Goal: Navigation & Orientation: Find specific page/section

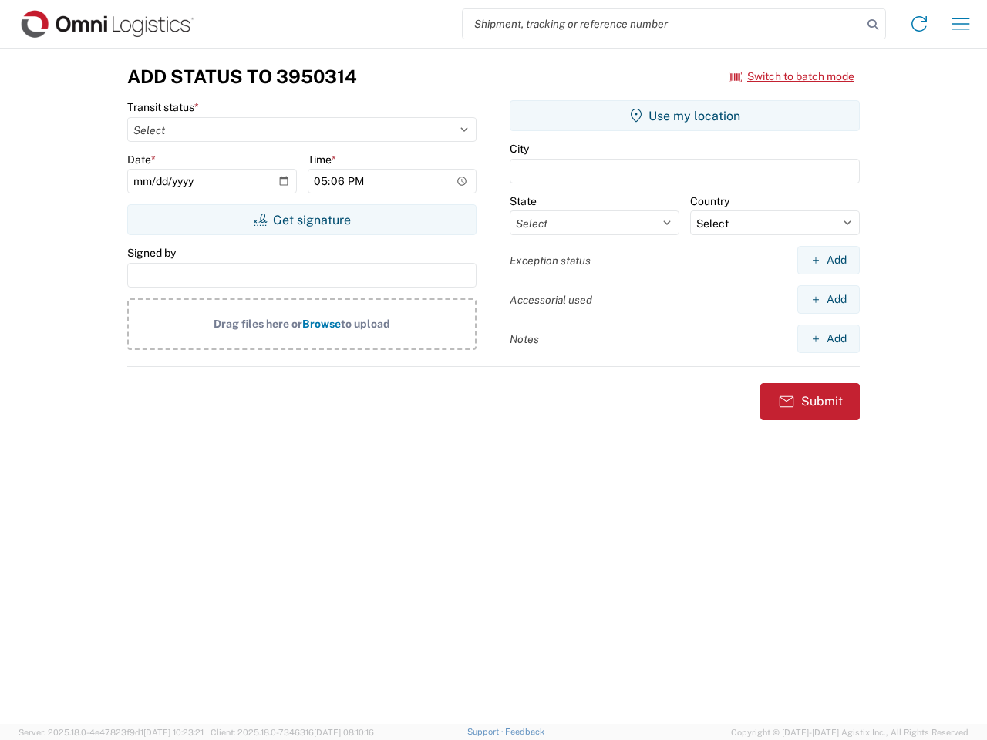
click at [662, 24] on input "search" at bounding box center [661, 23] width 399 height 29
click at [873, 25] on icon at bounding box center [873, 25] width 22 height 22
click at [919, 24] on icon at bounding box center [918, 24] width 25 height 25
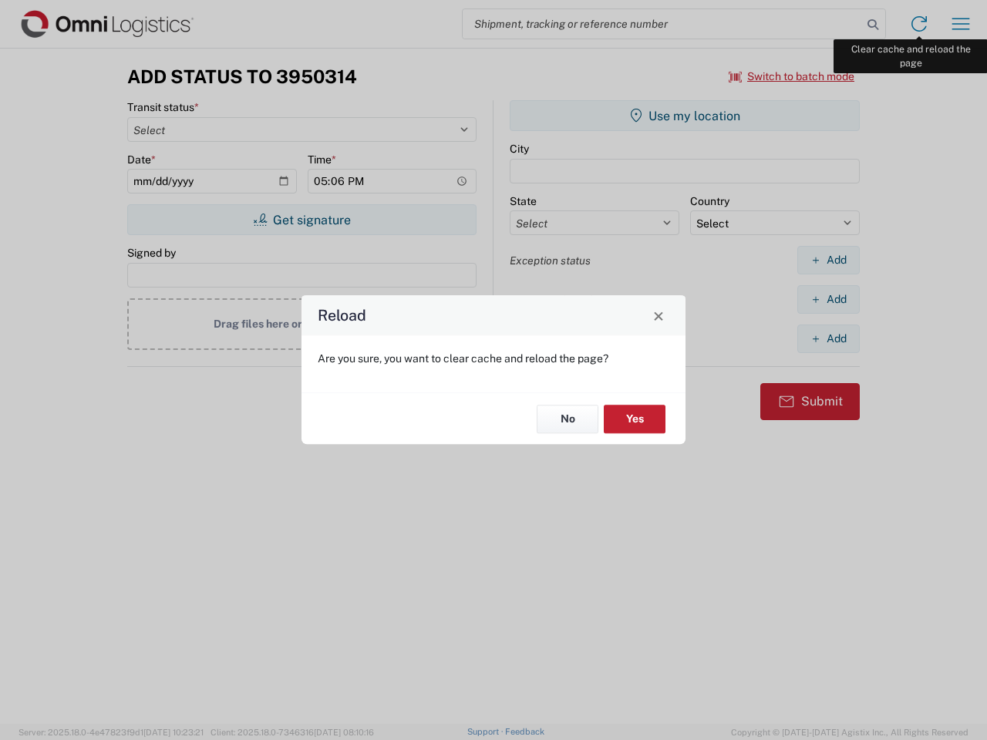
click at [960, 24] on div "Reload Are you sure, you want to clear cache and reload the page? No Yes" at bounding box center [493, 370] width 987 height 740
click at [792, 76] on div "Reload Are you sure, you want to clear cache and reload the page? No Yes" at bounding box center [493, 370] width 987 height 740
click at [301, 220] on div "Reload Are you sure, you want to clear cache and reload the page? No Yes" at bounding box center [493, 370] width 987 height 740
click at [684, 116] on div "Reload Are you sure, you want to clear cache and reload the page? No Yes" at bounding box center [493, 370] width 987 height 740
click at [828, 260] on div "Reload Are you sure, you want to clear cache and reload the page? No Yes" at bounding box center [493, 370] width 987 height 740
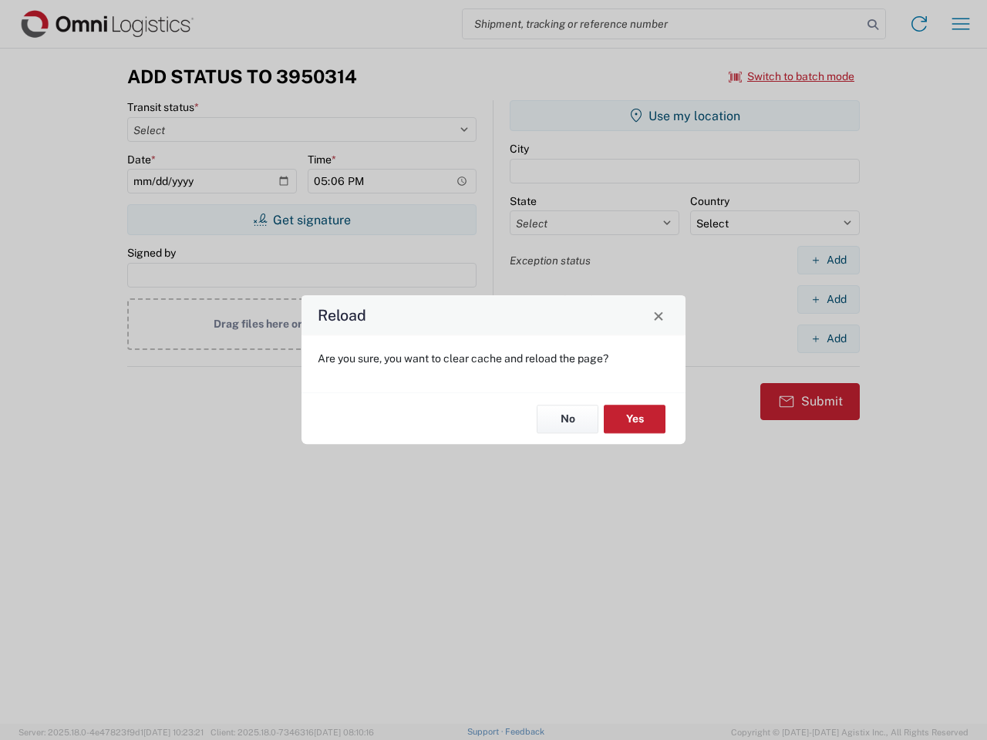
click at [828, 299] on div "Reload Are you sure, you want to clear cache and reload the page? No Yes" at bounding box center [493, 370] width 987 height 740
click at [828, 338] on div "Reload Are you sure, you want to clear cache and reload the page? No Yes" at bounding box center [493, 370] width 987 height 740
